Goal: Download file/media

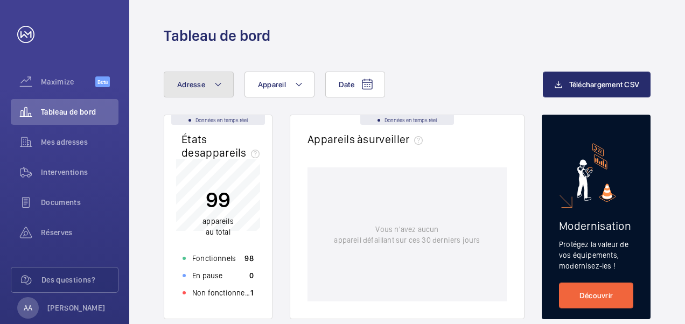
click at [206, 84] on button "Adresse" at bounding box center [199, 85] width 70 height 26
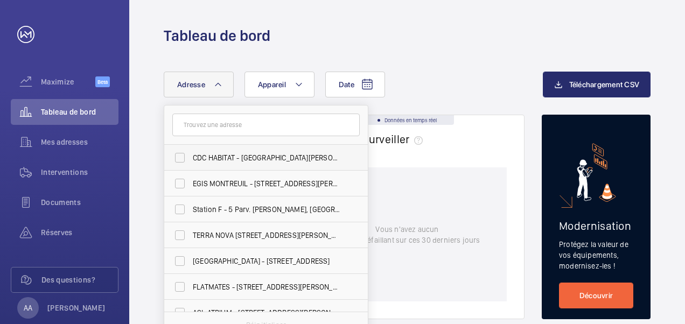
click at [179, 154] on label "CDC HABITAT - [GEOGRAPHIC_DATA][PERSON_NAME] - 33 Av. [PERSON_NAME][GEOGRAPHIC_…" at bounding box center [258, 158] width 188 height 26
click at [179, 154] on input "CDC HABITAT - [GEOGRAPHIC_DATA][PERSON_NAME] - 33 Av. [PERSON_NAME][GEOGRAPHIC_…" at bounding box center [180, 158] width 22 height 22
checkbox input "true"
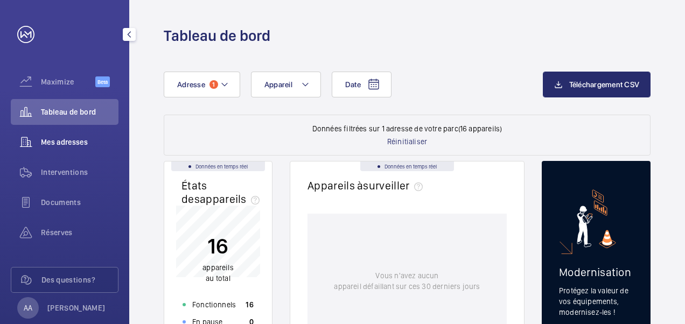
click at [82, 142] on span "Mes adresses" at bounding box center [80, 142] width 78 height 11
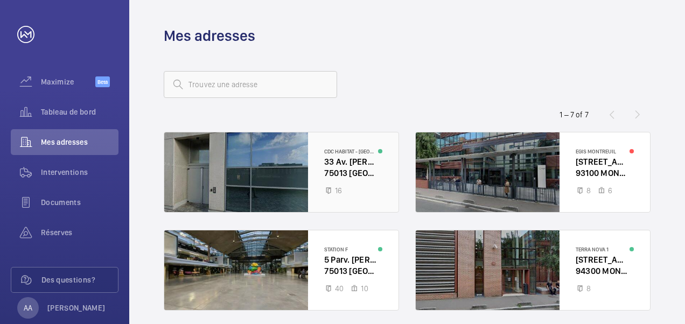
click at [313, 167] on div at bounding box center [281, 173] width 234 height 80
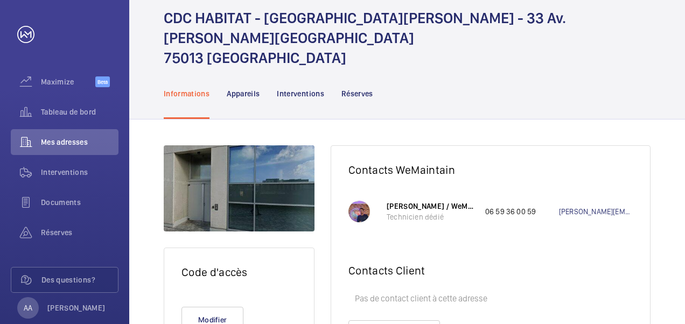
scroll to position [85, 0]
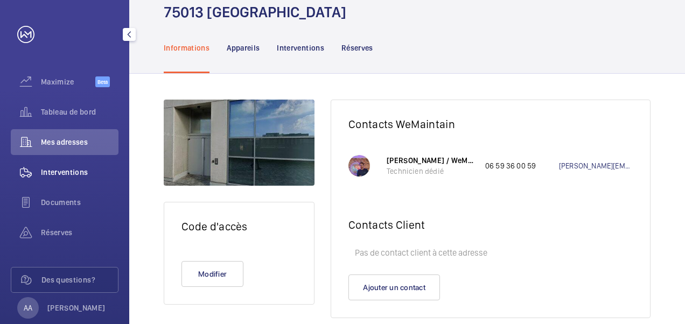
click at [75, 172] on span "Interventions" at bounding box center [80, 172] width 78 height 11
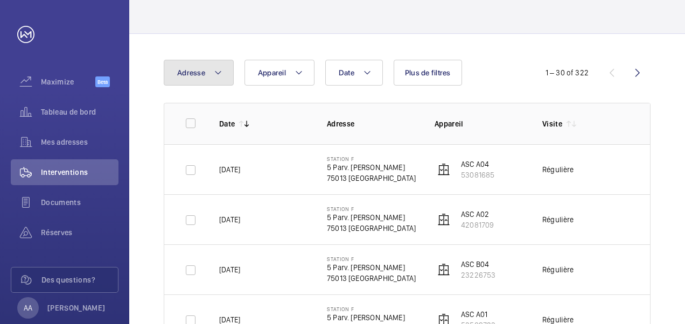
click at [220, 74] on mat-icon at bounding box center [218, 72] width 9 height 13
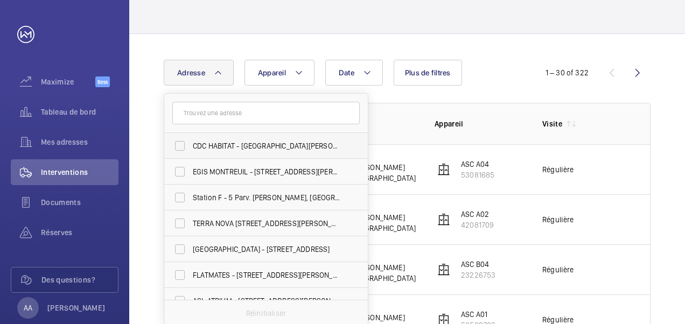
click at [178, 143] on label "CDC HABITAT - [GEOGRAPHIC_DATA][PERSON_NAME] - 33 Av. [PERSON_NAME][GEOGRAPHIC_…" at bounding box center [258, 146] width 188 height 26
click at [178, 143] on input "CDC HABITAT - [GEOGRAPHIC_DATA][PERSON_NAME] - 33 Av. [PERSON_NAME][GEOGRAPHIC_…" at bounding box center [180, 146] width 22 height 22
checkbox input "true"
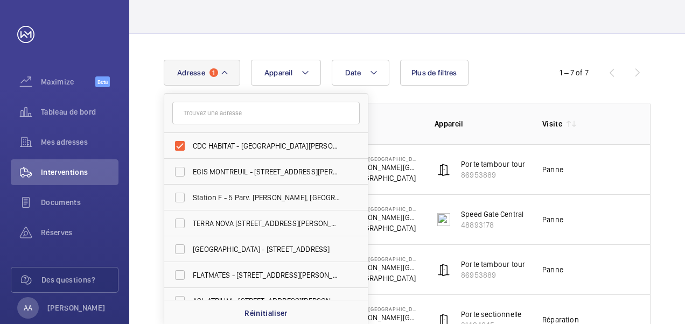
click at [150, 156] on div "Date Adresse [STREET_ADDRESS][PERSON_NAME] [PERSON_NAME][GEOGRAPHIC_DATA] EGIS …" at bounding box center [407, 278] width 556 height 488
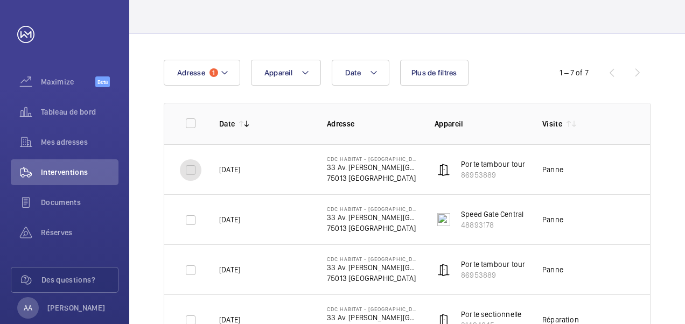
click at [192, 175] on input "checkbox" at bounding box center [191, 171] width 22 height 22
checkbox input "true"
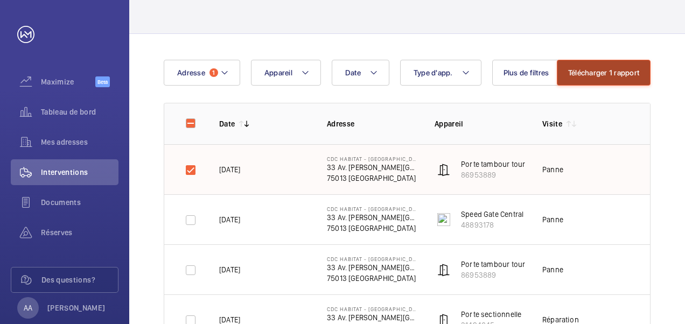
click at [603, 75] on button "Télécharger 1 rapport" at bounding box center [604, 73] width 94 height 26
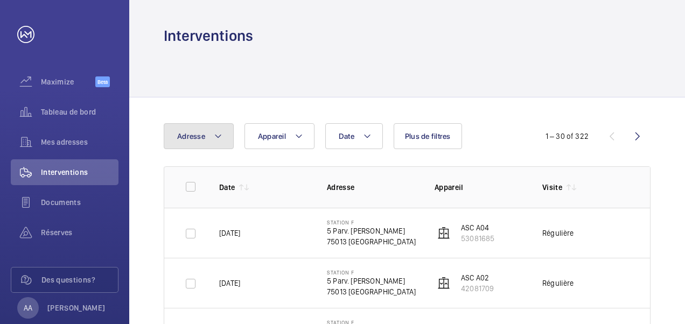
click at [197, 135] on span "Adresse" at bounding box center [191, 136] width 28 height 9
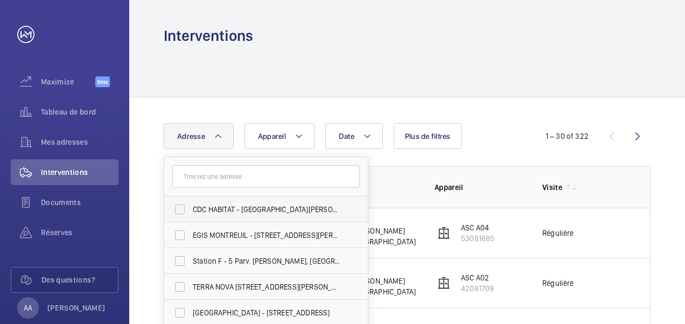
click at [179, 209] on label "CDC HABITAT - [GEOGRAPHIC_DATA][PERSON_NAME] - 33 Av. [PERSON_NAME][GEOGRAPHIC_…" at bounding box center [258, 210] width 188 height 26
click at [179, 209] on input "CDC HABITAT - [GEOGRAPHIC_DATA][PERSON_NAME] - 33 Av. [PERSON_NAME][GEOGRAPHIC_…" at bounding box center [180, 210] width 22 height 22
checkbox input "true"
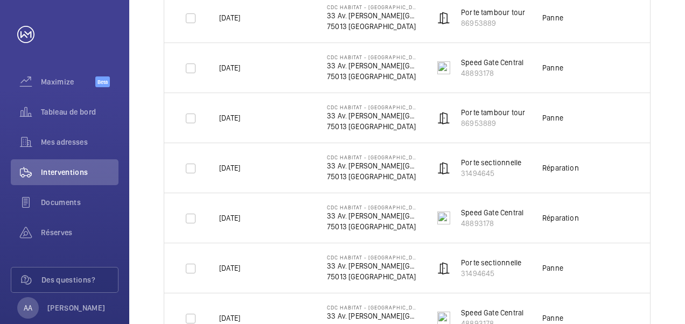
scroll to position [259, 0]
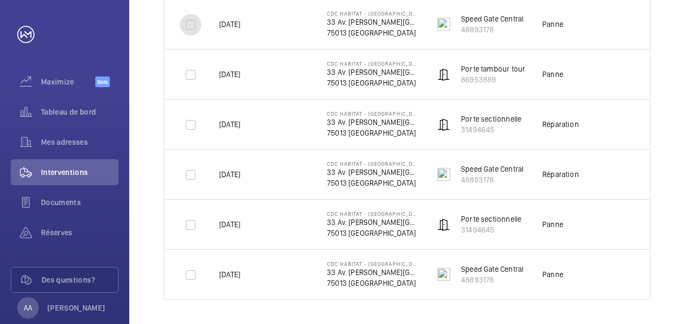
click at [194, 26] on input "checkbox" at bounding box center [191, 25] width 22 height 22
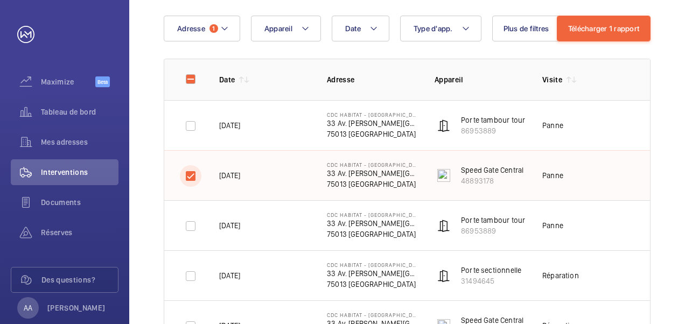
scroll to position [98, 0]
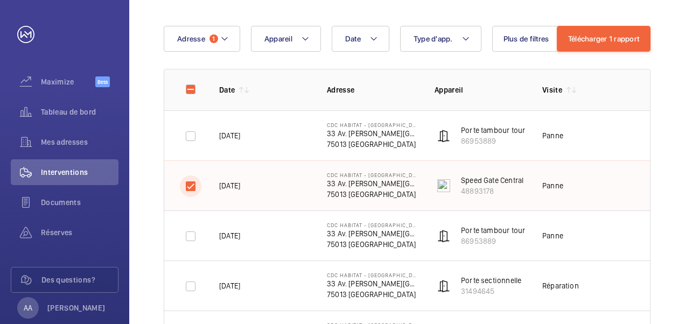
click at [186, 186] on input "checkbox" at bounding box center [191, 187] width 22 height 22
checkbox input "false"
